Goal: Check status

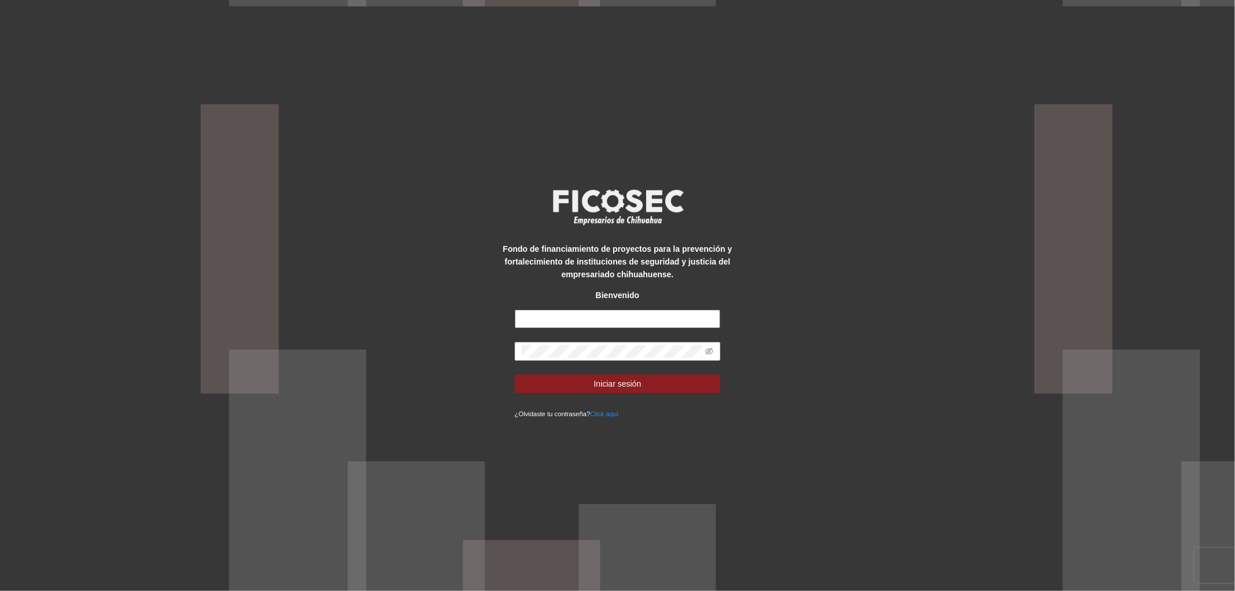
click at [556, 314] on input "text" at bounding box center [618, 319] width 206 height 19
type input "**********"
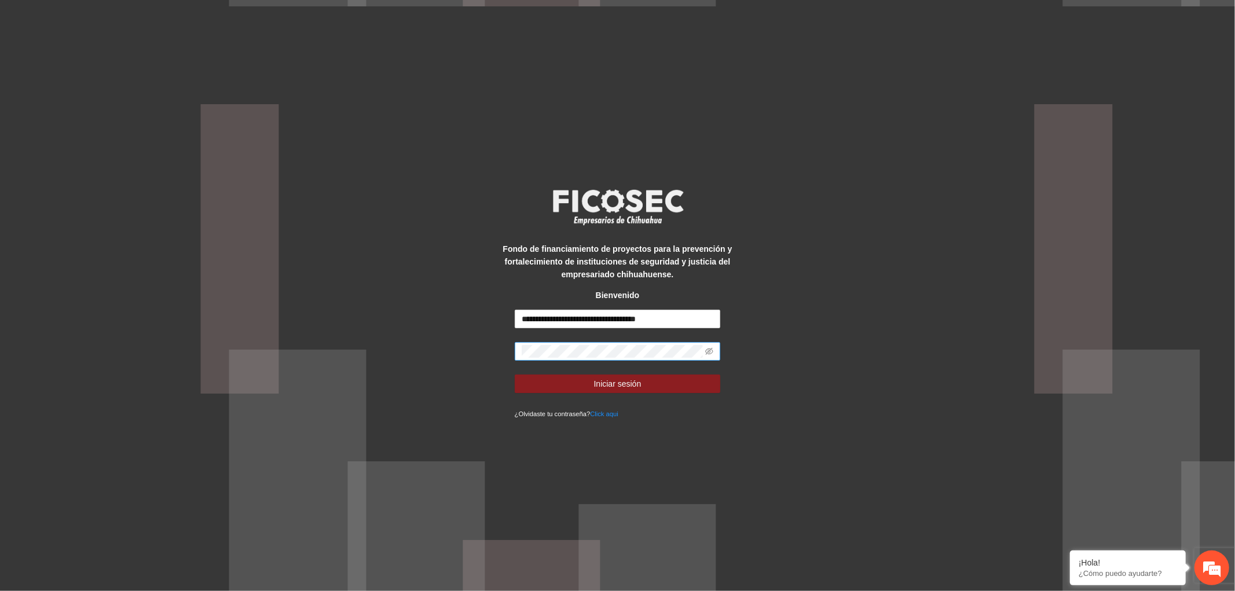
click at [559, 358] on span at bounding box center [618, 351] width 206 height 19
click at [574, 383] on button "Iniciar sesión" at bounding box center [618, 384] width 206 height 19
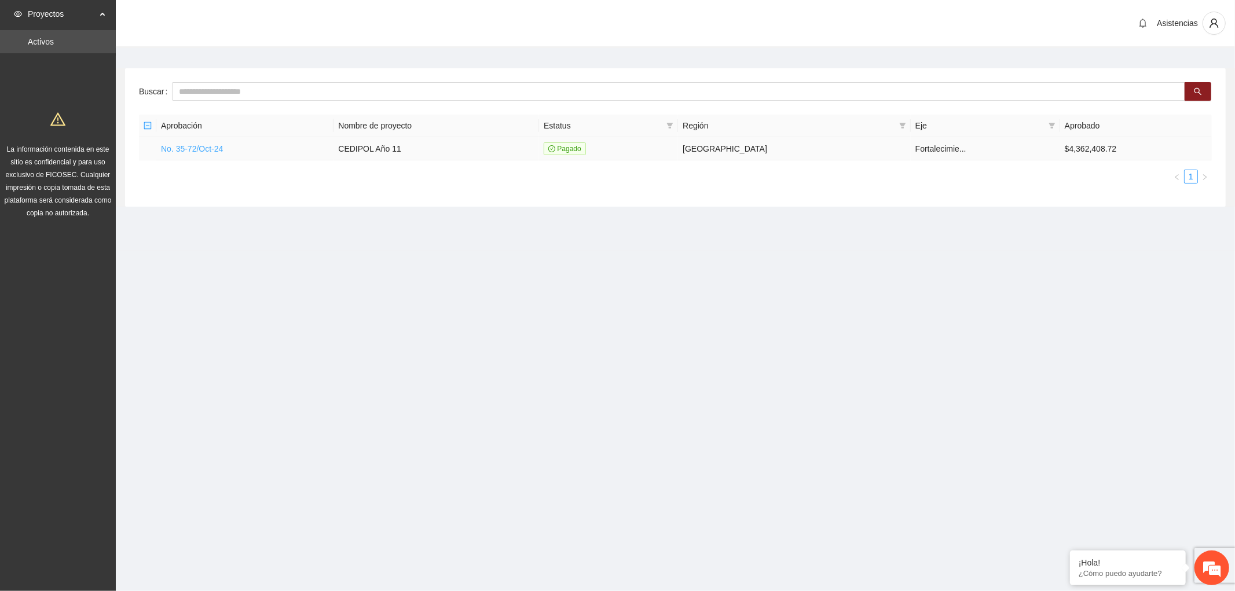
click at [212, 151] on link "No. 35-72/Oct-24" at bounding box center [192, 148] width 62 height 9
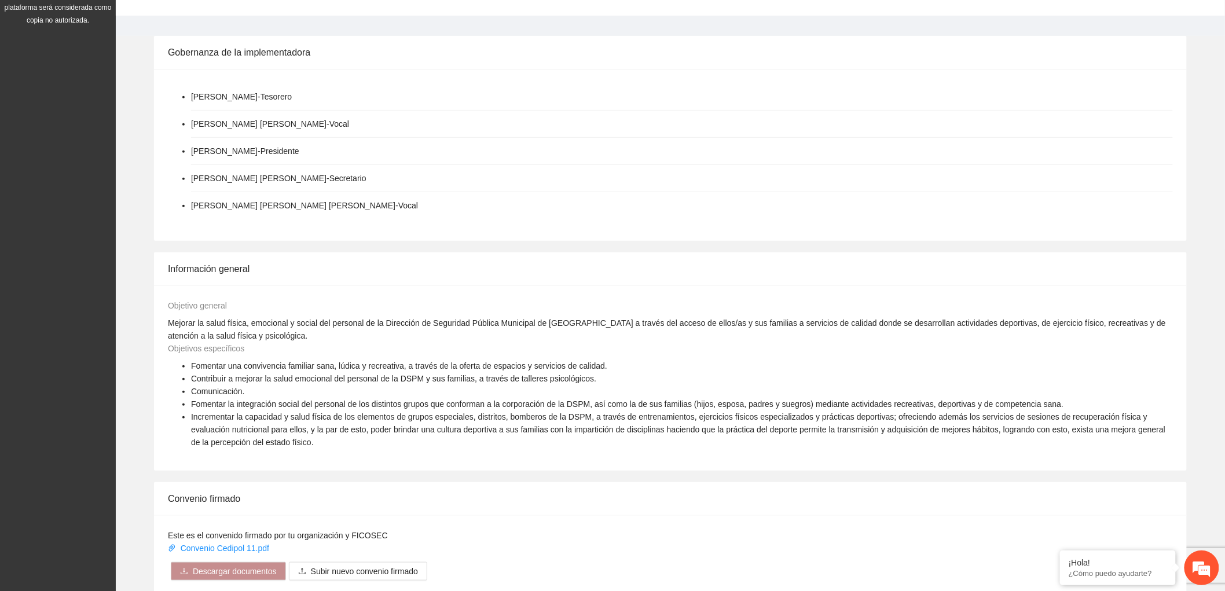
scroll to position [367, 0]
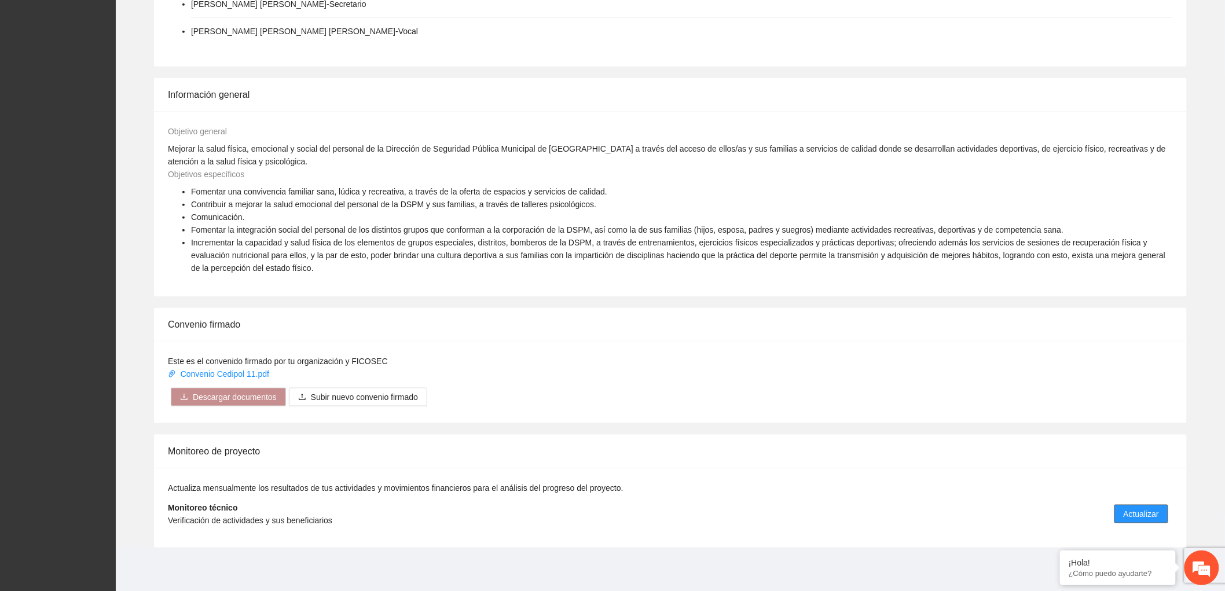
click at [1146, 515] on span "Actualizar" at bounding box center [1141, 514] width 35 height 13
